Goal: Task Accomplishment & Management: Manage account settings

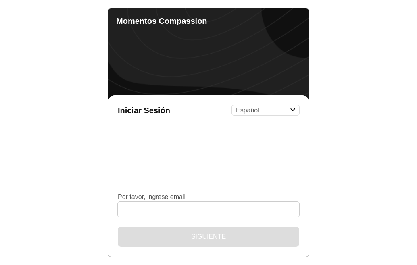
select select "es"
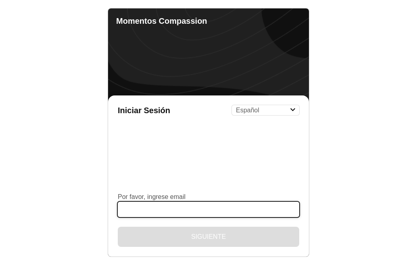
click at [179, 214] on input "Por favor, ingrese email" at bounding box center [208, 209] width 181 height 15
type input "[EMAIL_ADDRESS][DOMAIN_NAME]"
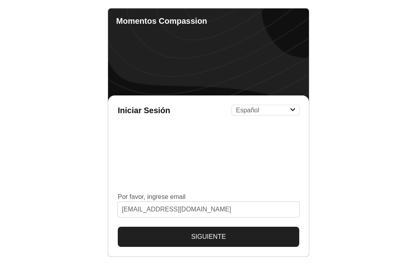
click at [185, 238] on button "Siguiente" at bounding box center [208, 237] width 181 height 20
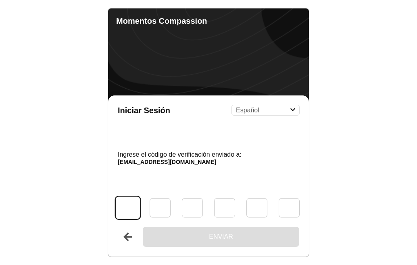
click at [133, 207] on input "Código" at bounding box center [128, 208] width 24 height 22
type input "8"
type input "3"
type input "0"
type input "1"
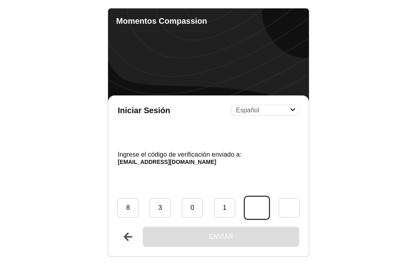
type input "5"
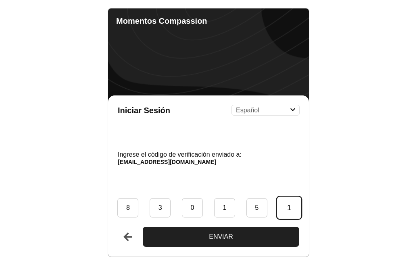
type input "1"
click at [143, 227] on button "Enviar" at bounding box center [221, 237] width 156 height 20
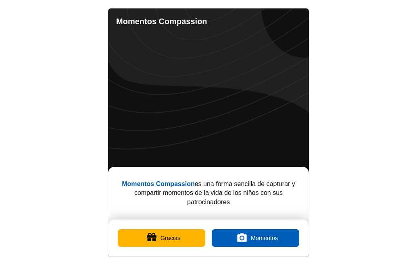
click at [185, 235] on button "Gracias" at bounding box center [161, 238] width 87 height 18
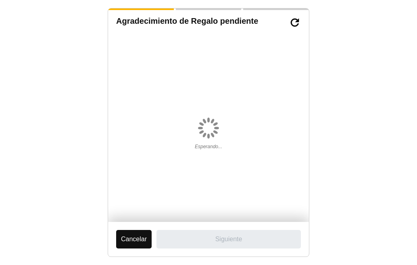
click at [141, 242] on button "Cancelar" at bounding box center [133, 239] width 35 height 19
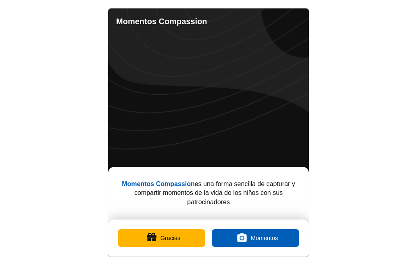
click at [183, 239] on button "Gracias" at bounding box center [161, 238] width 87 height 18
